Goal: Information Seeking & Learning: Check status

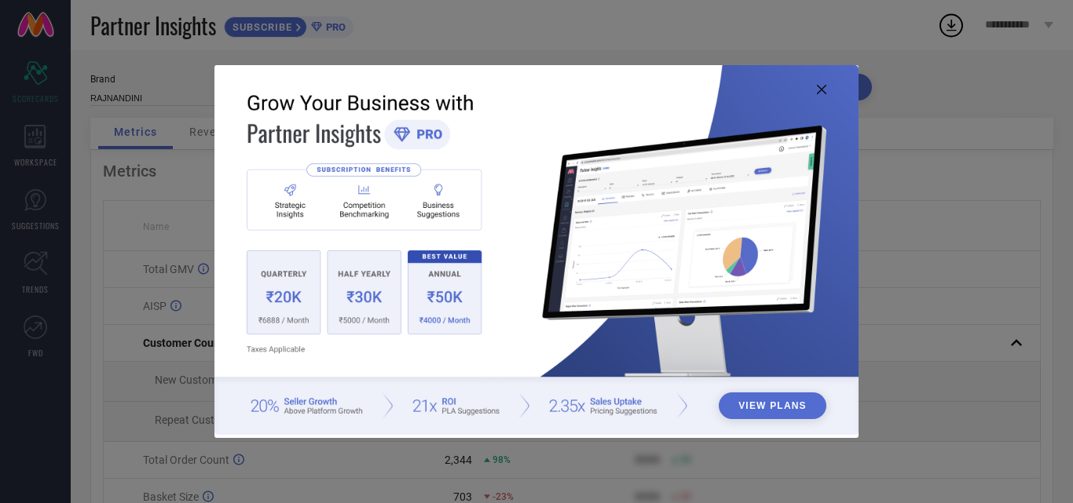
click at [827, 93] on img at bounding box center [536, 250] width 644 height 370
click at [818, 93] on icon at bounding box center [821, 89] width 9 height 9
type input "All"
click at [821, 92] on icon at bounding box center [821, 89] width 9 height 9
